Goal: Information Seeking & Learning: Learn about a topic

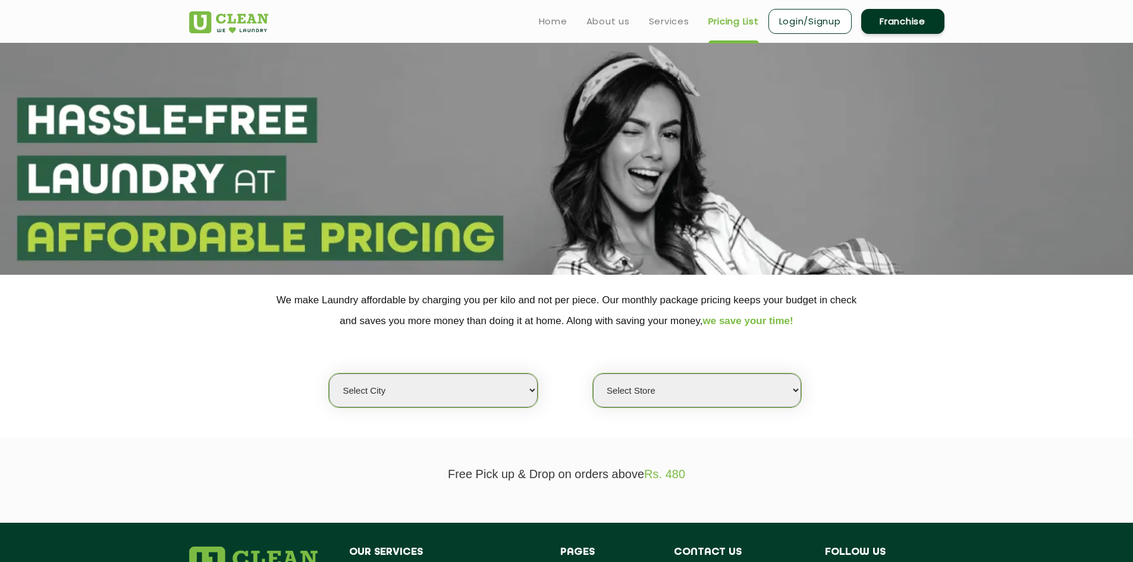
click at [442, 392] on select "Select city [GEOGRAPHIC_DATA] [GEOGRAPHIC_DATA] [GEOGRAPHIC_DATA] [GEOGRAPHIC_D…" at bounding box center [433, 390] width 208 height 34
select select "2"
click at [329, 373] on select "Select city [GEOGRAPHIC_DATA] [GEOGRAPHIC_DATA] [GEOGRAPHIC_DATA] [GEOGRAPHIC_D…" at bounding box center [433, 390] width 208 height 34
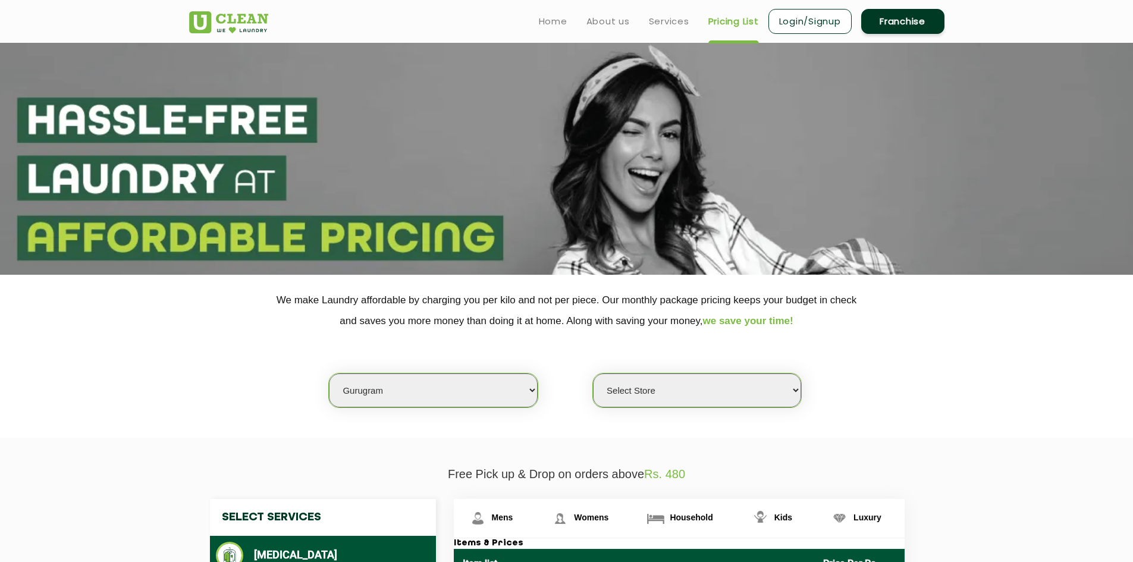
click at [657, 391] on select "Select Store [GEOGRAPHIC_DATA] Sector 66 [GEOGRAPHIC_DATA] Phase [GEOGRAPHIC_DA…" at bounding box center [697, 390] width 208 height 34
select select "265"
click at [593, 373] on select "Select Store [GEOGRAPHIC_DATA] Sector 66 [GEOGRAPHIC_DATA] Phase [GEOGRAPHIC_DA…" at bounding box center [697, 390] width 208 height 34
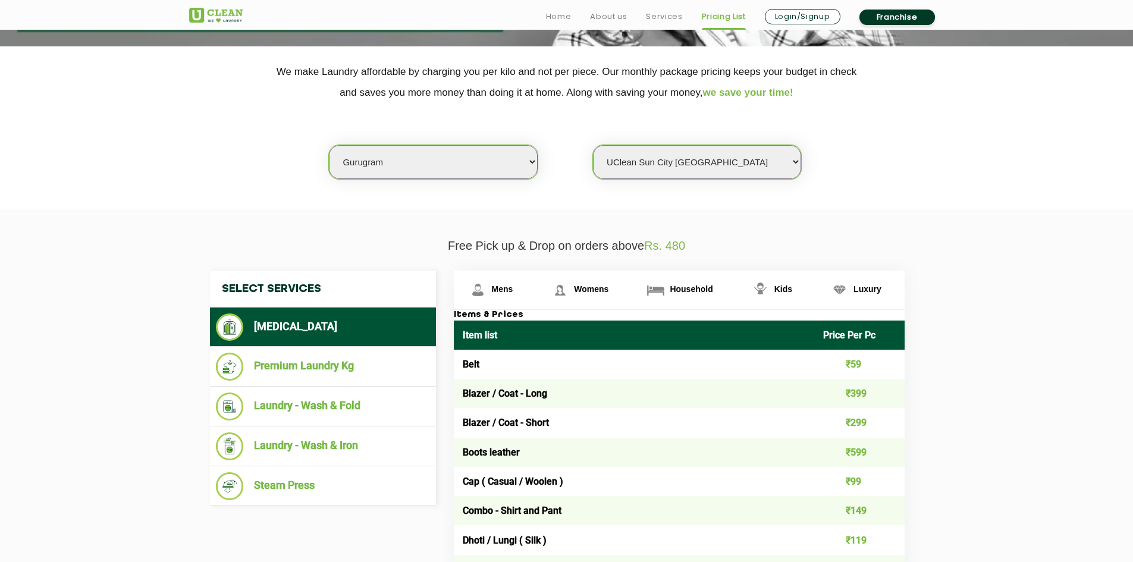
scroll to position [238, 0]
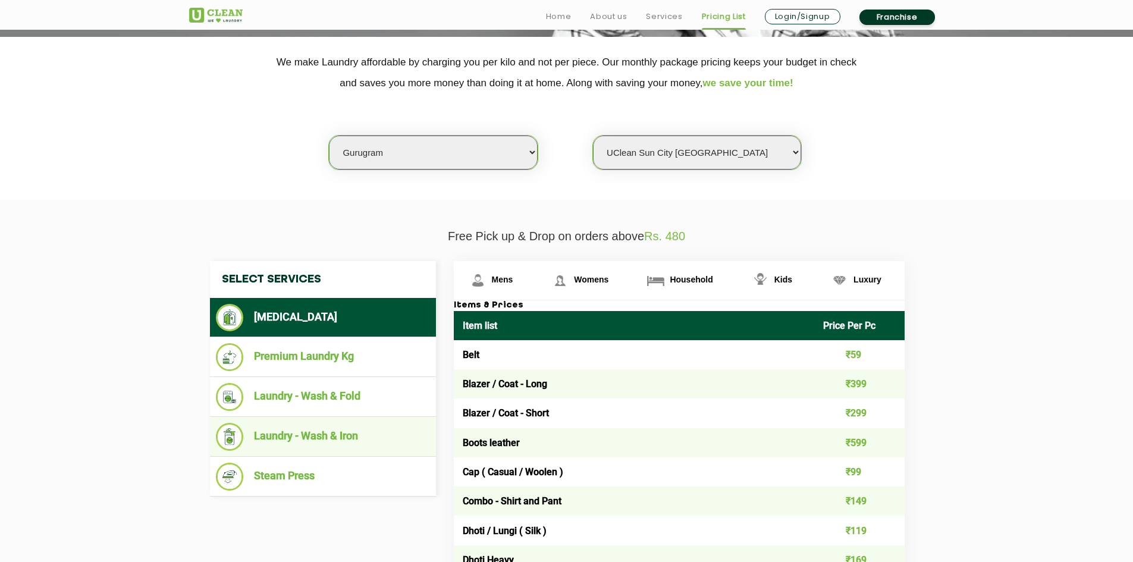
click at [343, 439] on li "Laundry - Wash & Iron" at bounding box center [323, 437] width 214 height 28
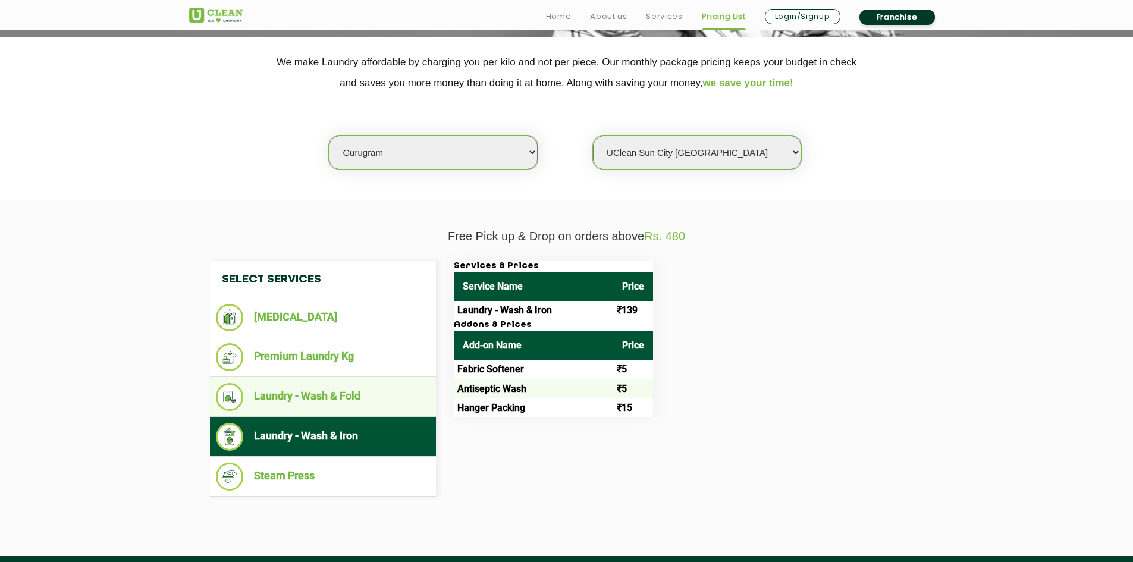
click at [323, 401] on li "Laundry - Wash & Fold" at bounding box center [323, 397] width 214 height 28
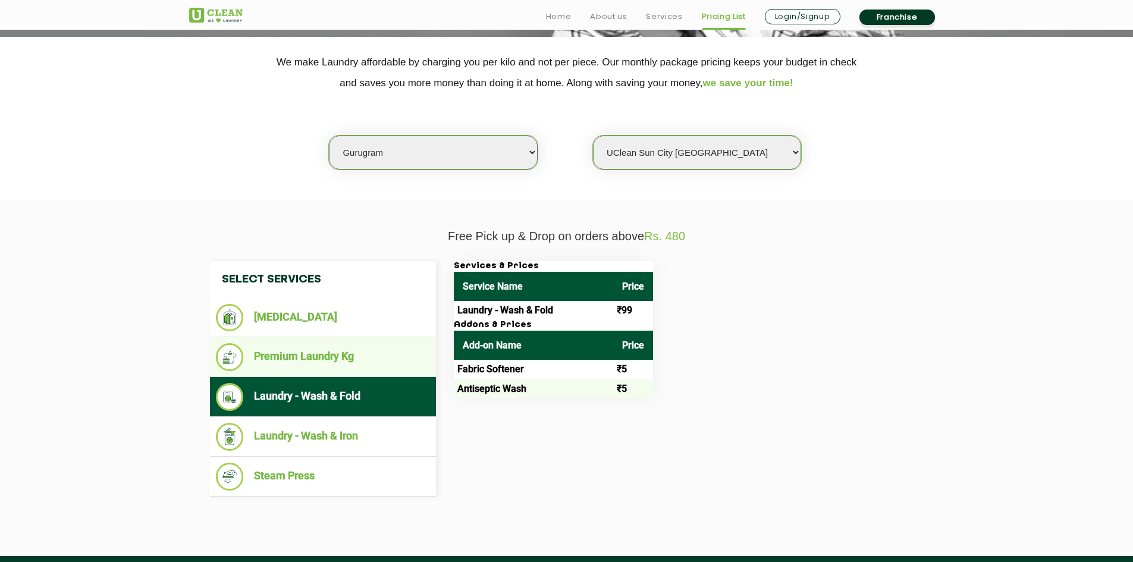
click at [316, 370] on li "Premium Laundry Kg" at bounding box center [323, 357] width 214 height 28
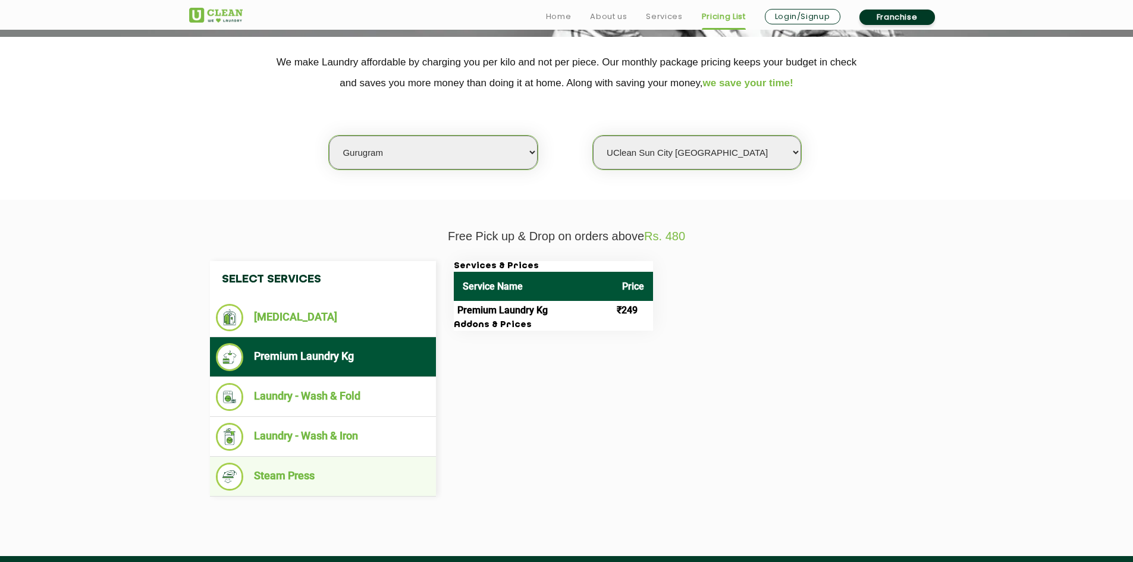
click at [322, 478] on li "Steam Press" at bounding box center [323, 477] width 214 height 28
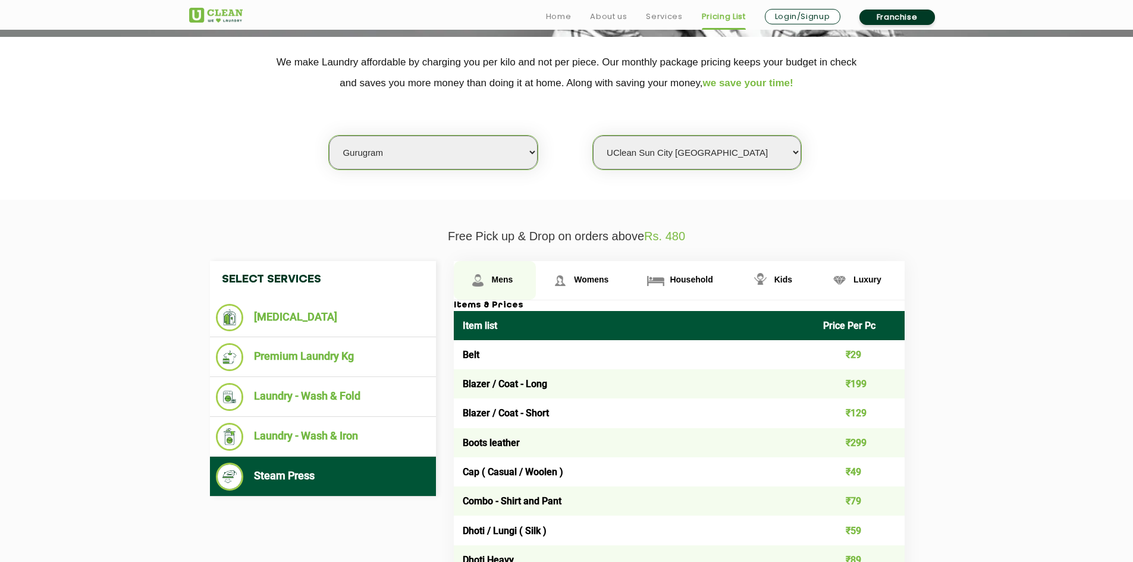
click at [500, 280] on span "Mens" at bounding box center [502, 280] width 21 height 10
click at [597, 282] on span "Womens" at bounding box center [591, 280] width 34 height 10
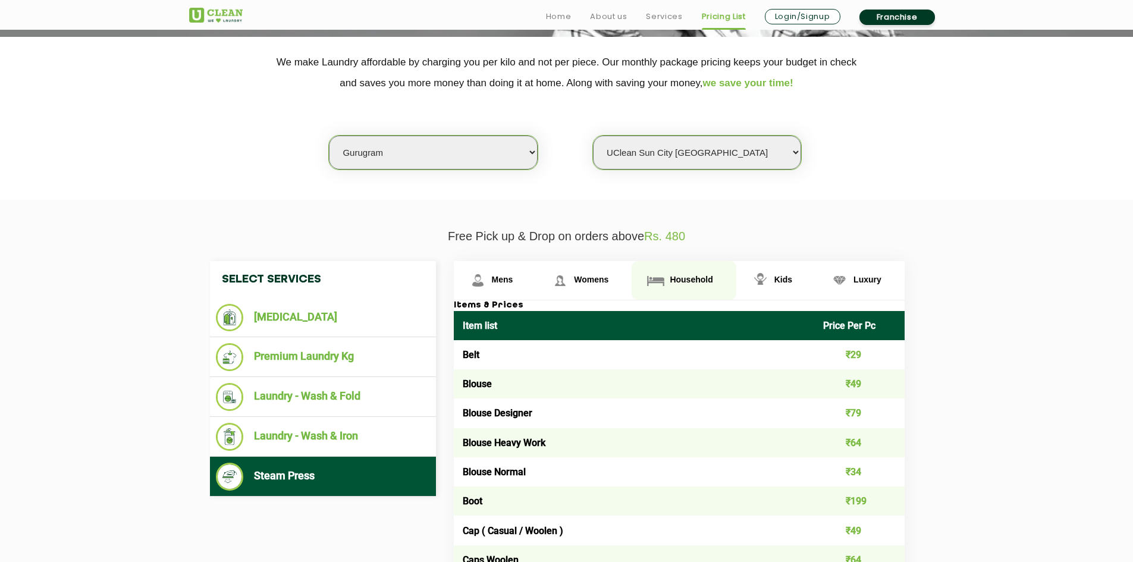
click at [689, 282] on span "Household" at bounding box center [691, 280] width 43 height 10
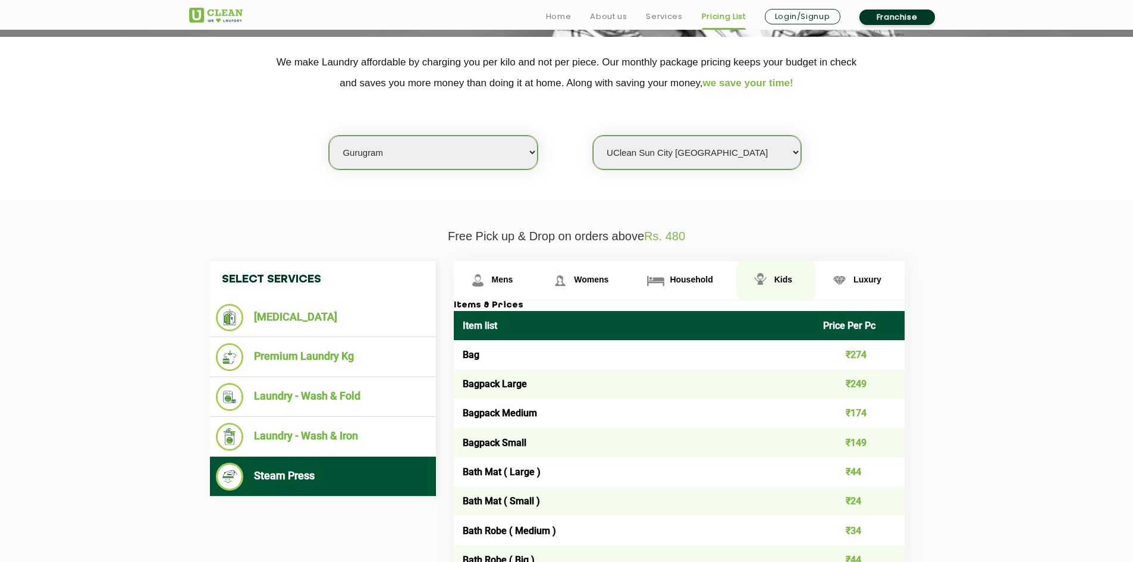
click at [778, 279] on span "Kids" at bounding box center [783, 280] width 18 height 10
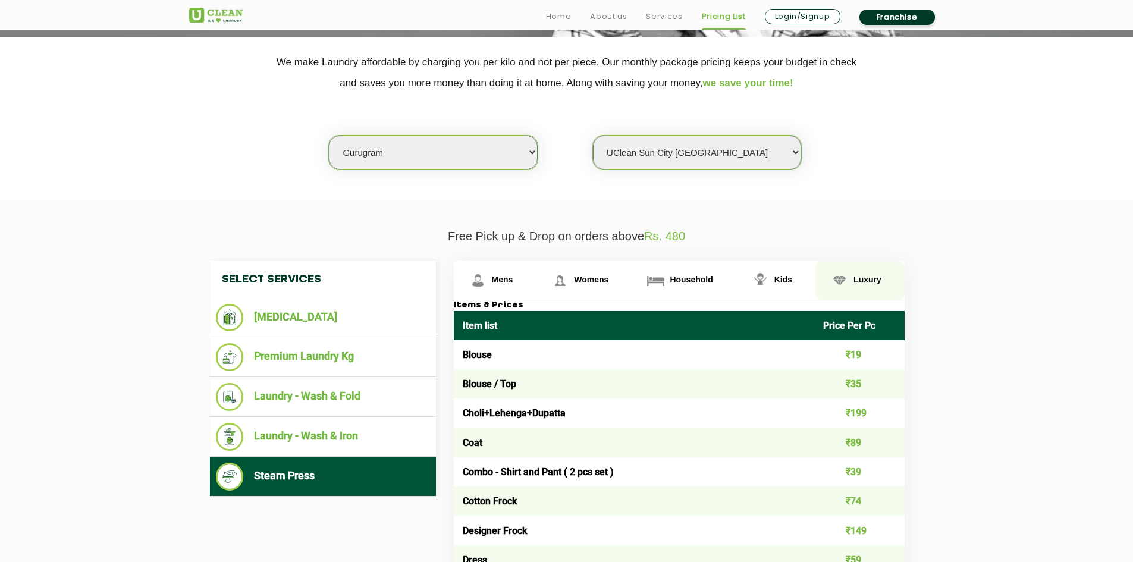
click at [862, 282] on span "Luxury" at bounding box center [867, 280] width 28 height 10
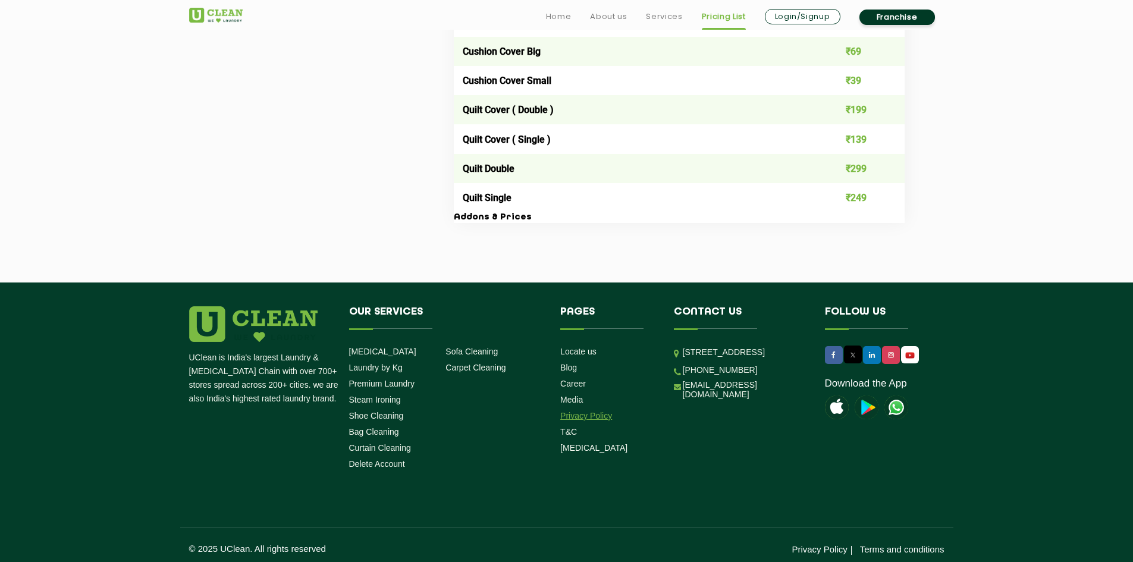
scroll to position [2042, 0]
